Goal: Transaction & Acquisition: Purchase product/service

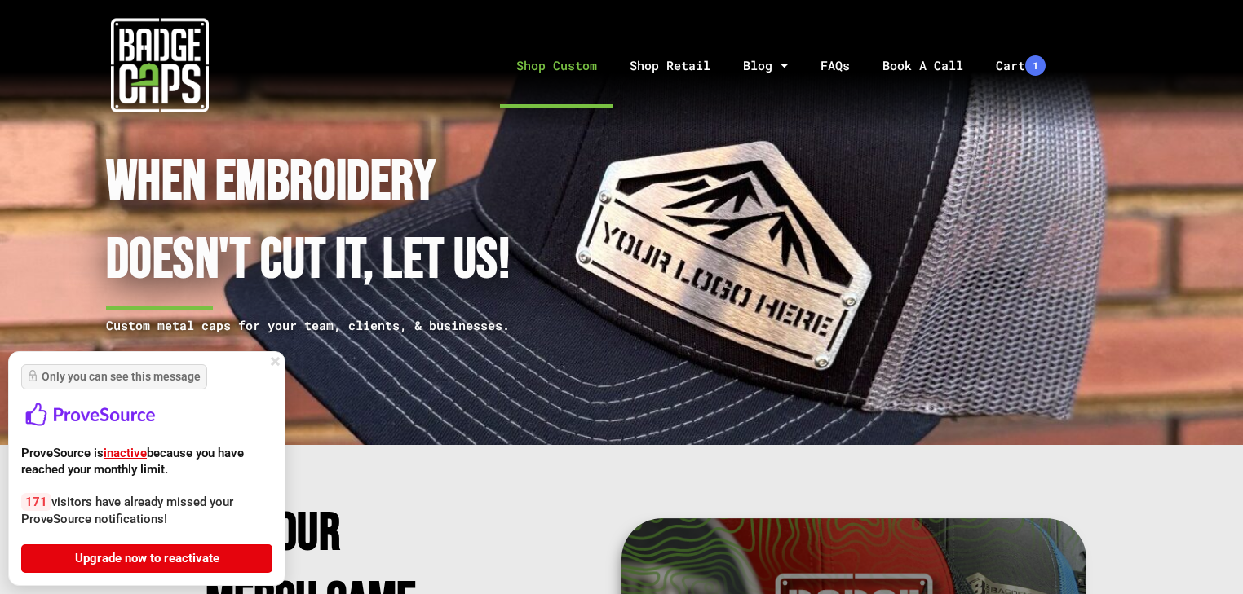
click at [548, 47] on link "Shop Custom" at bounding box center [556, 66] width 113 height 86
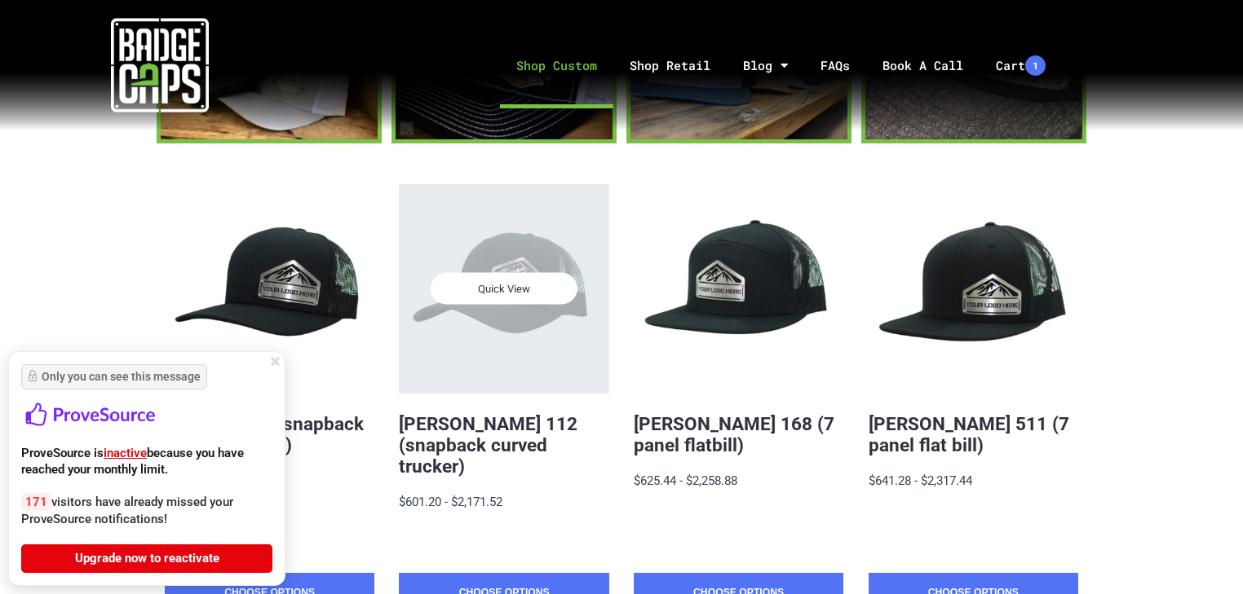
scroll to position [261, 0]
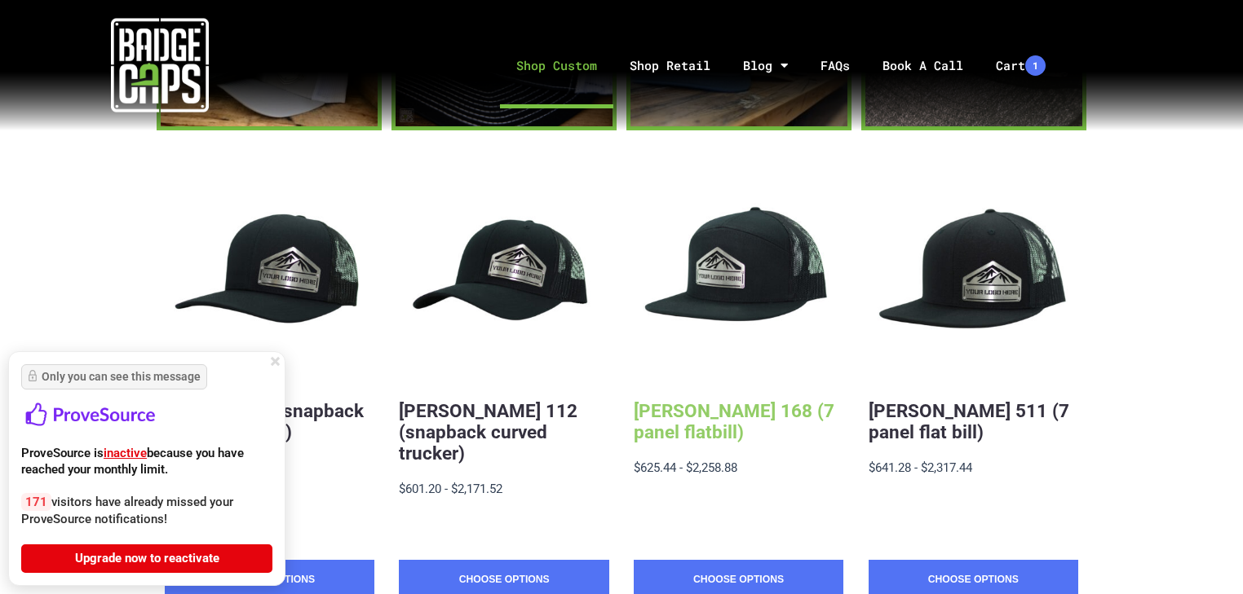
click at [670, 421] on link "[PERSON_NAME] 168 (7 panel flatbill)" at bounding box center [733, 421] width 201 height 42
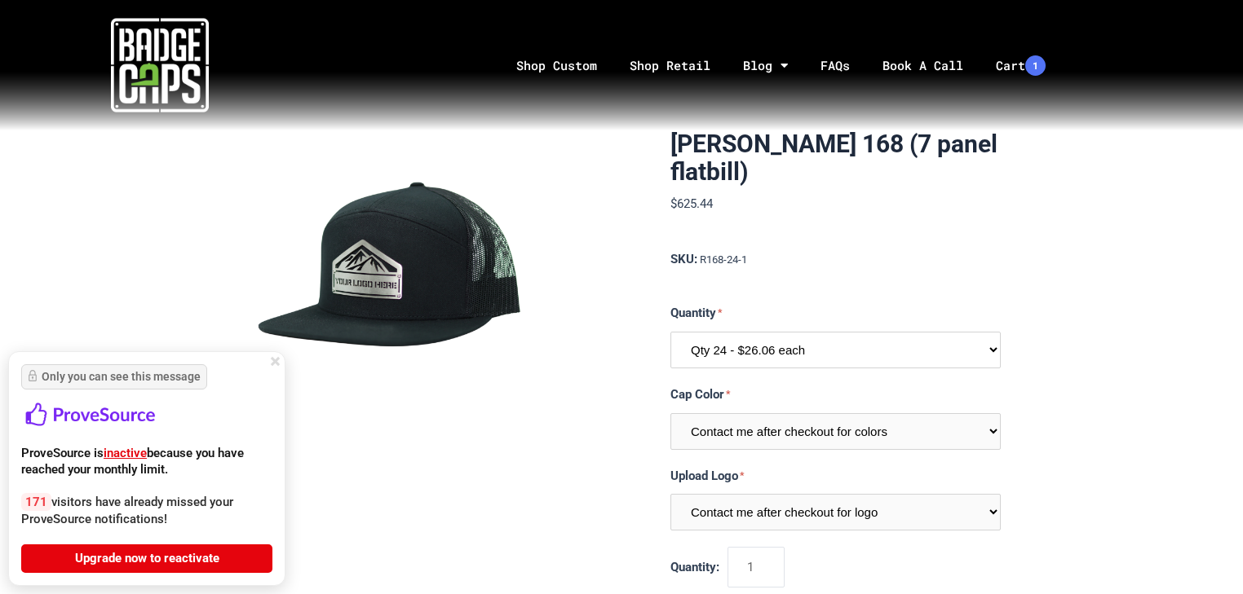
click at [772, 342] on select "Qty 24 - $26.06 each Qty 48 - $25.22 each Qty 96 - $23.53 each" at bounding box center [835, 350] width 330 height 37
select select "204"
click at [670, 332] on select "Qty 24 - $26.06 each Qty 48 - $25.22 each Qty 96 - $23.53 each" at bounding box center [835, 350] width 330 height 37
